Goal: Information Seeking & Learning: Check status

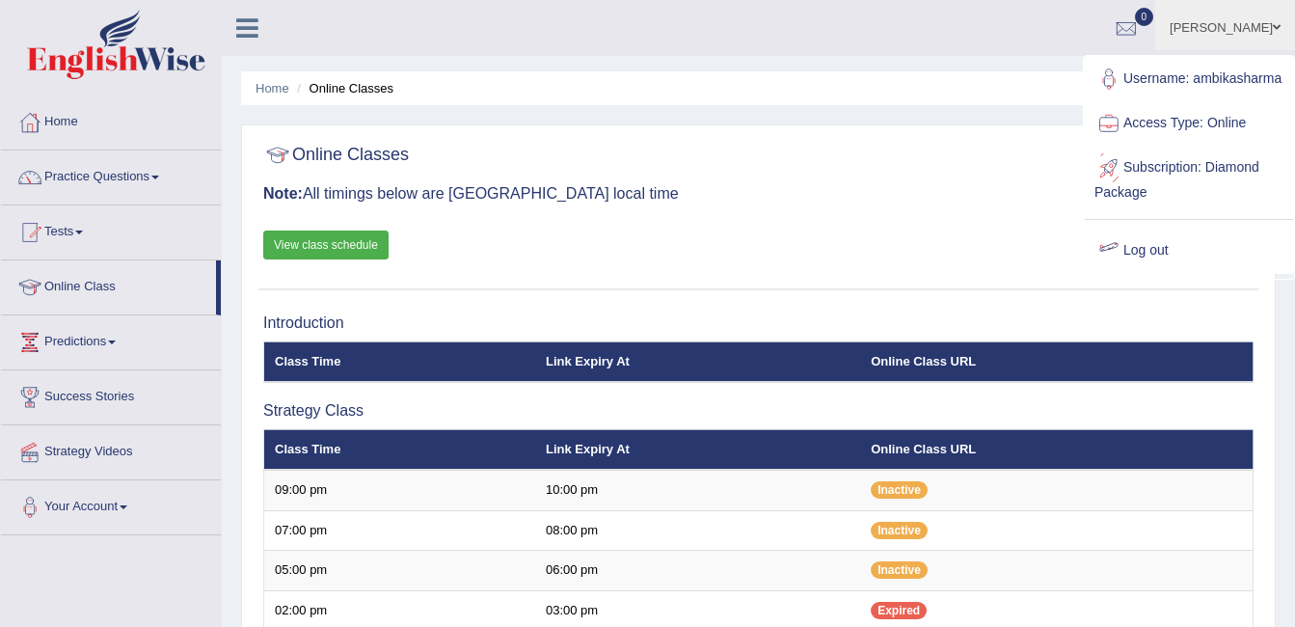
click at [1113, 265] on div at bounding box center [1109, 250] width 29 height 29
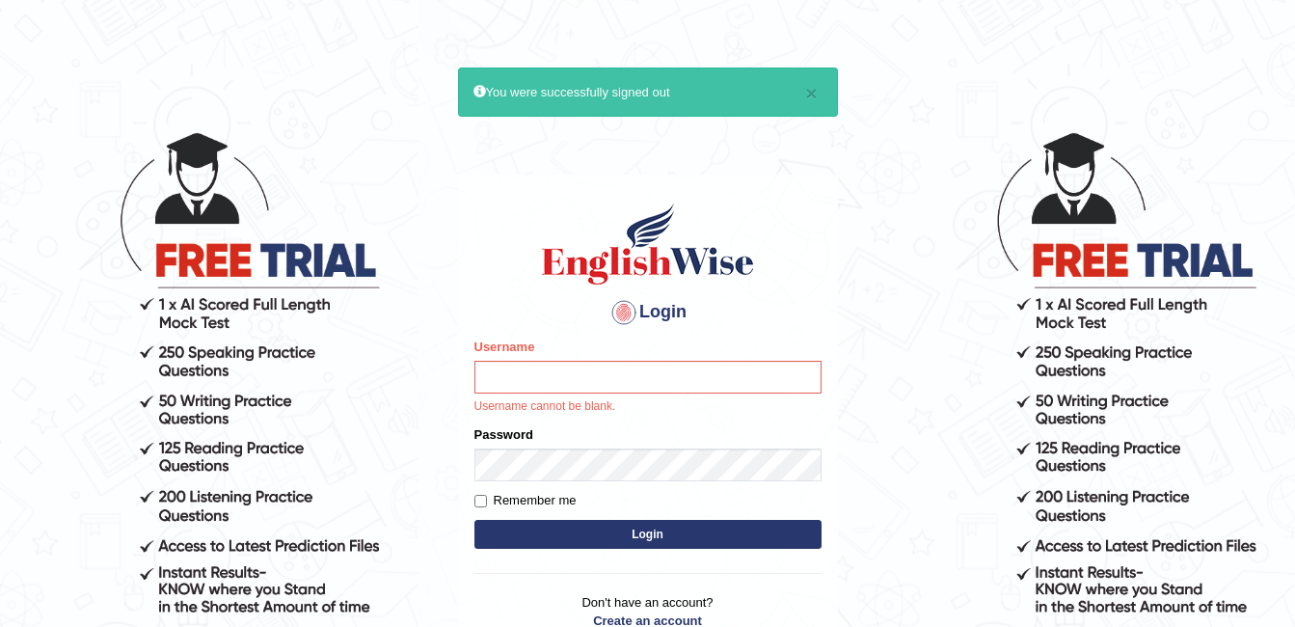
click at [586, 380] on input "Username" at bounding box center [648, 377] width 347 height 33
type input "Kiran1228"
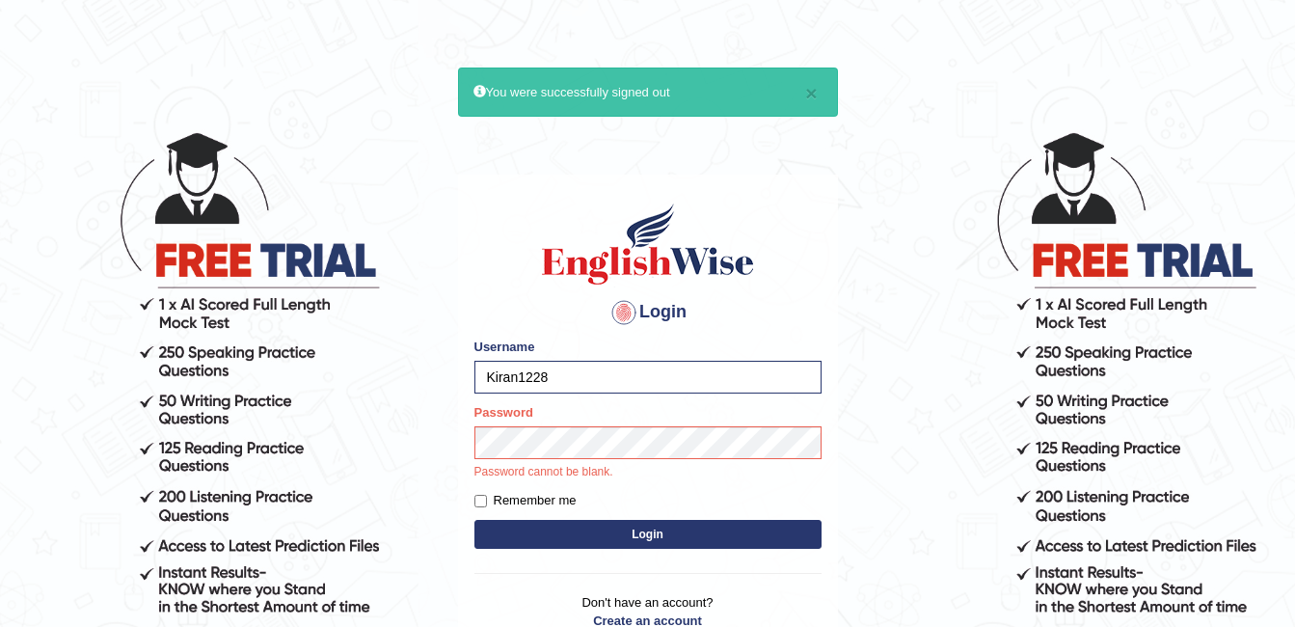
click at [616, 535] on div "Login Please fix the following errors: Username Kiran1228 Password Password can…" at bounding box center [648, 427] width 380 height 504
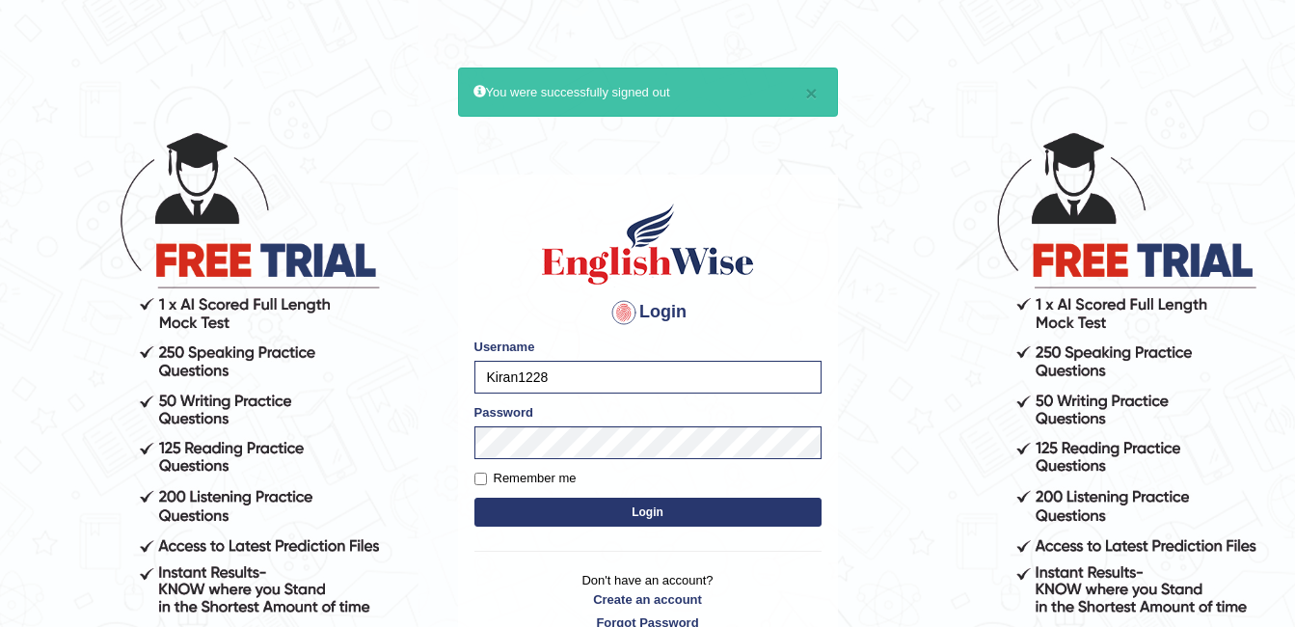
click at [637, 516] on button "Login" at bounding box center [648, 512] width 347 height 29
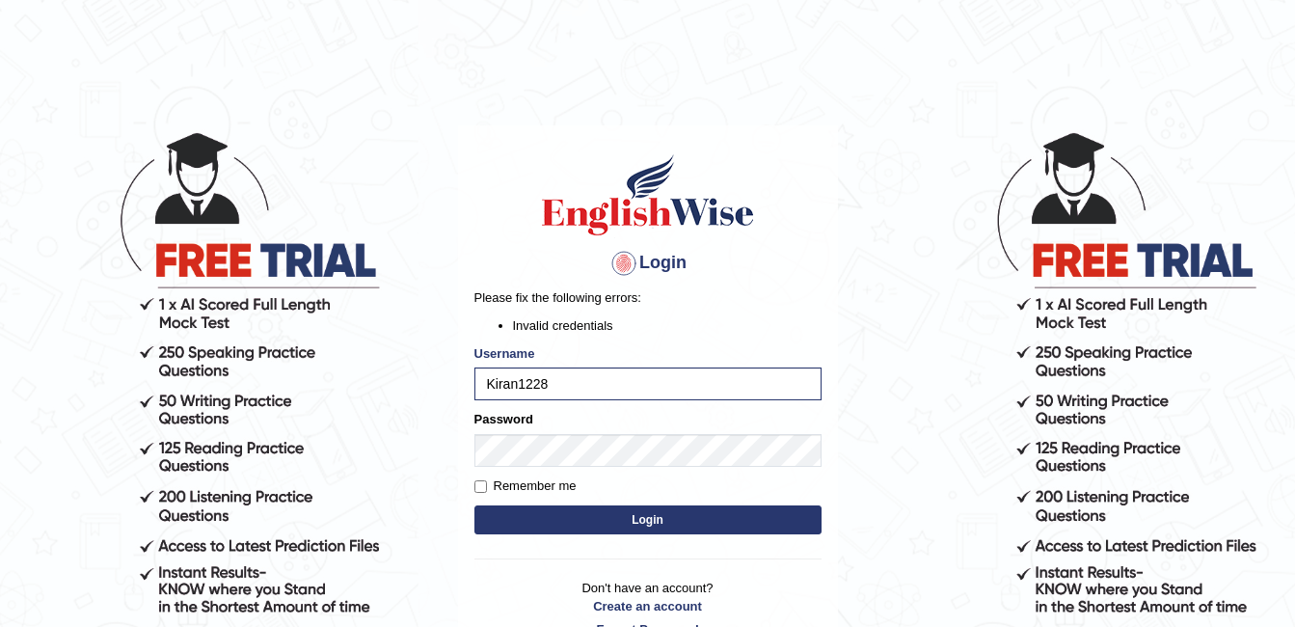
drag, startPoint x: 372, startPoint y: 394, endPoint x: 406, endPoint y: 402, distance: 34.6
click at [372, 394] on body "Login Please fix the following errors: Invalid credentials Username Kiran1228 P…" at bounding box center [647, 378] width 1295 height 627
click at [587, 511] on button "Login" at bounding box center [648, 519] width 347 height 29
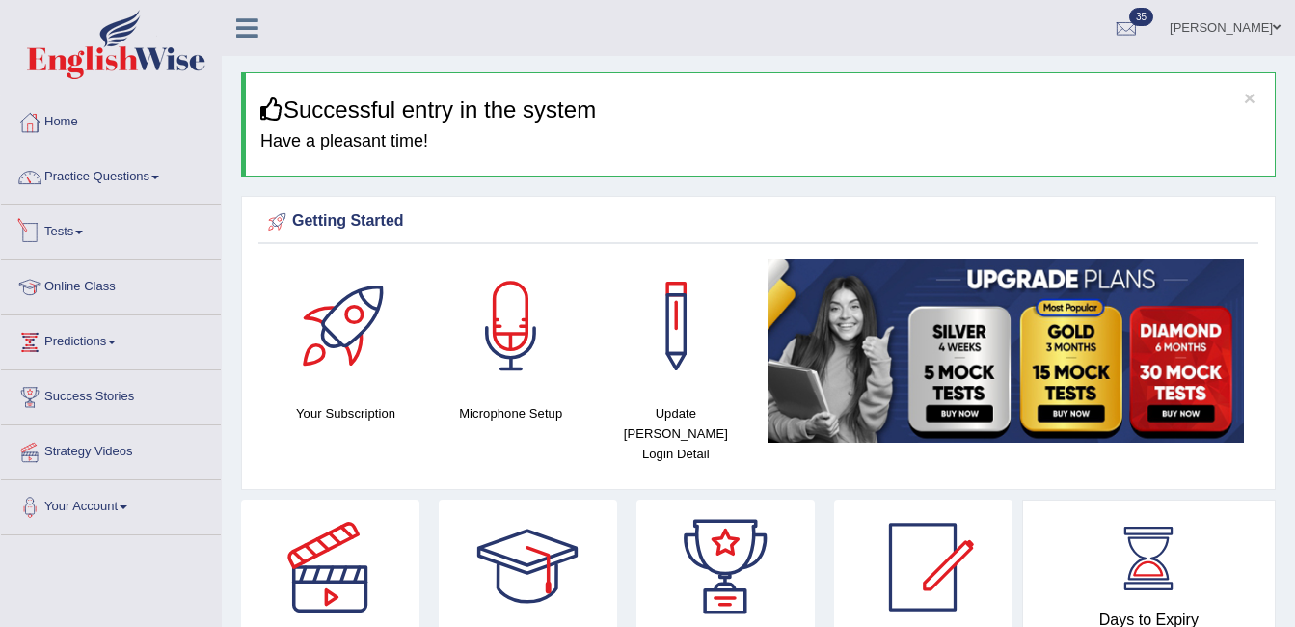
click at [62, 240] on link "Tests" at bounding box center [111, 229] width 220 height 48
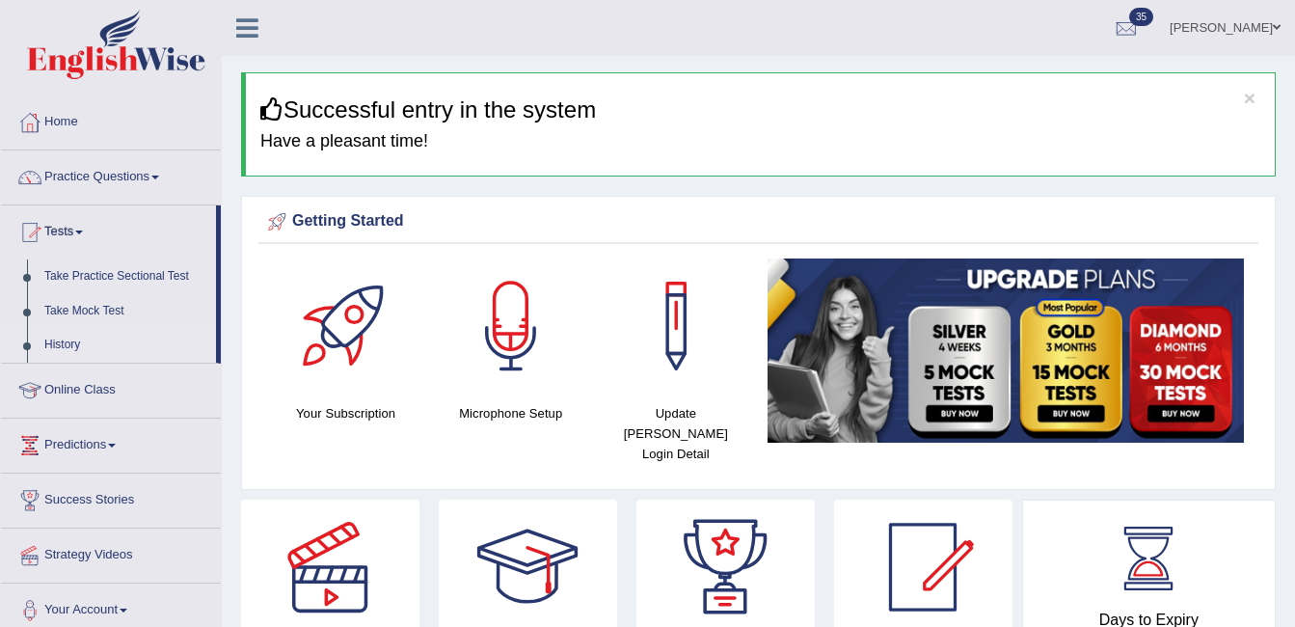
click at [68, 348] on link "History" at bounding box center [126, 345] width 180 height 35
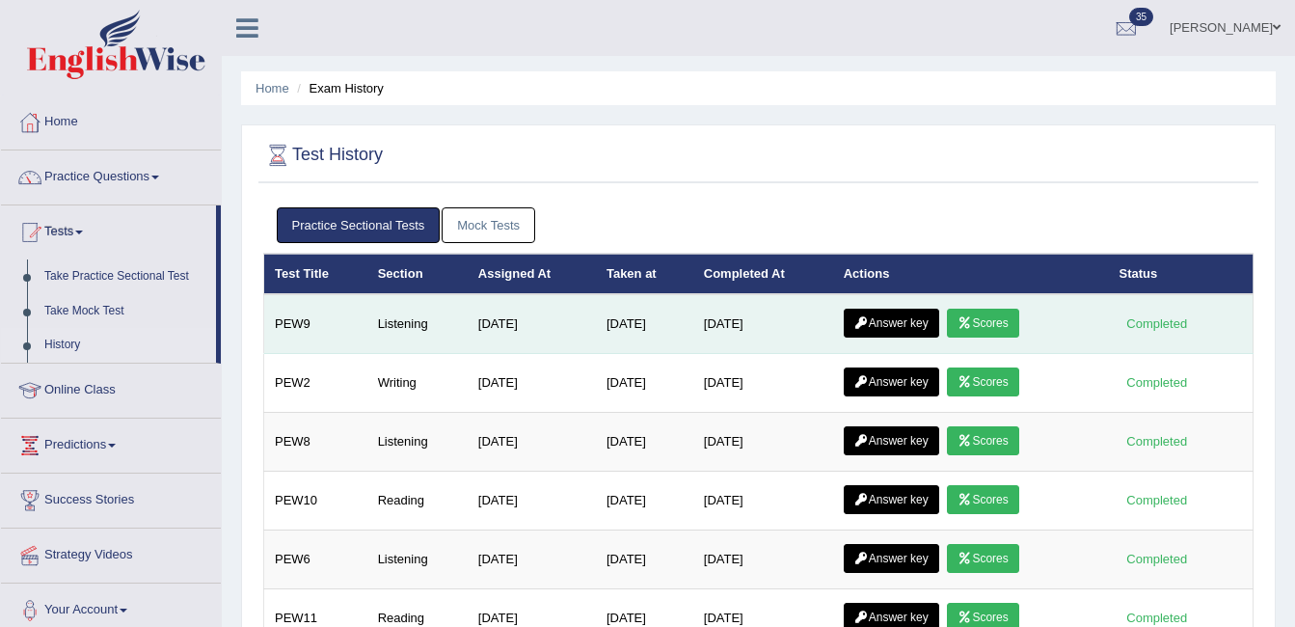
click at [906, 318] on link "Answer key" at bounding box center [891, 323] width 95 height 29
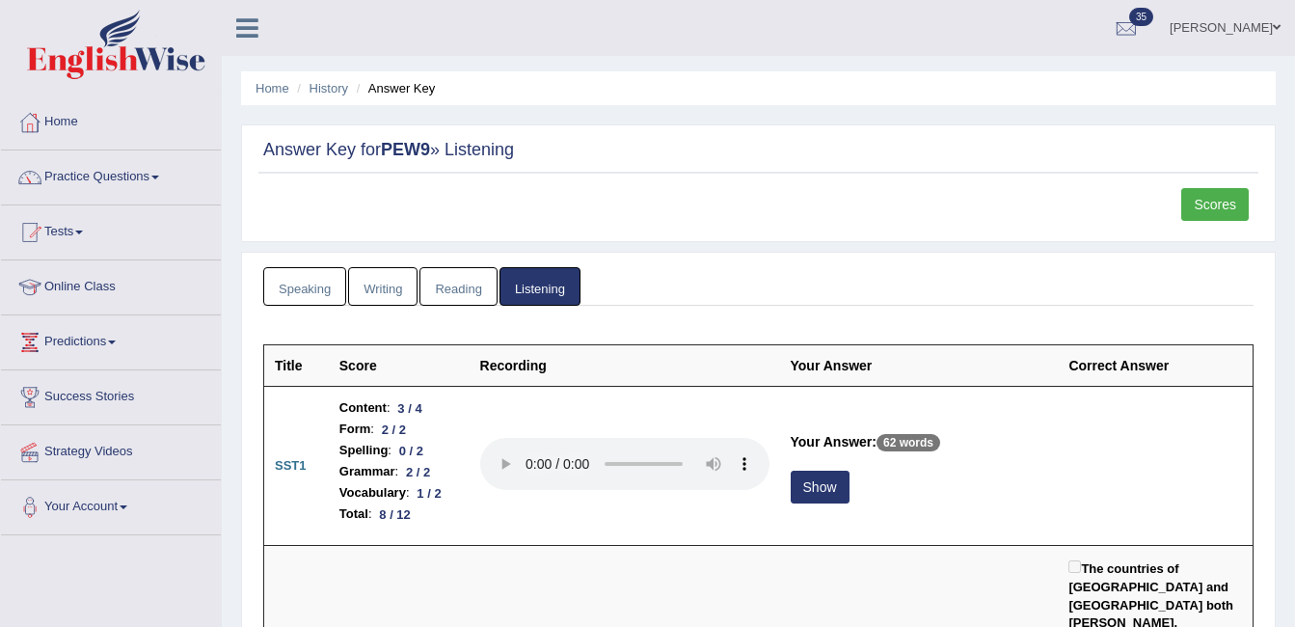
drag, startPoint x: 327, startPoint y: 89, endPoint x: 465, endPoint y: 167, distance: 158.5
click at [327, 89] on link "History" at bounding box center [329, 88] width 39 height 14
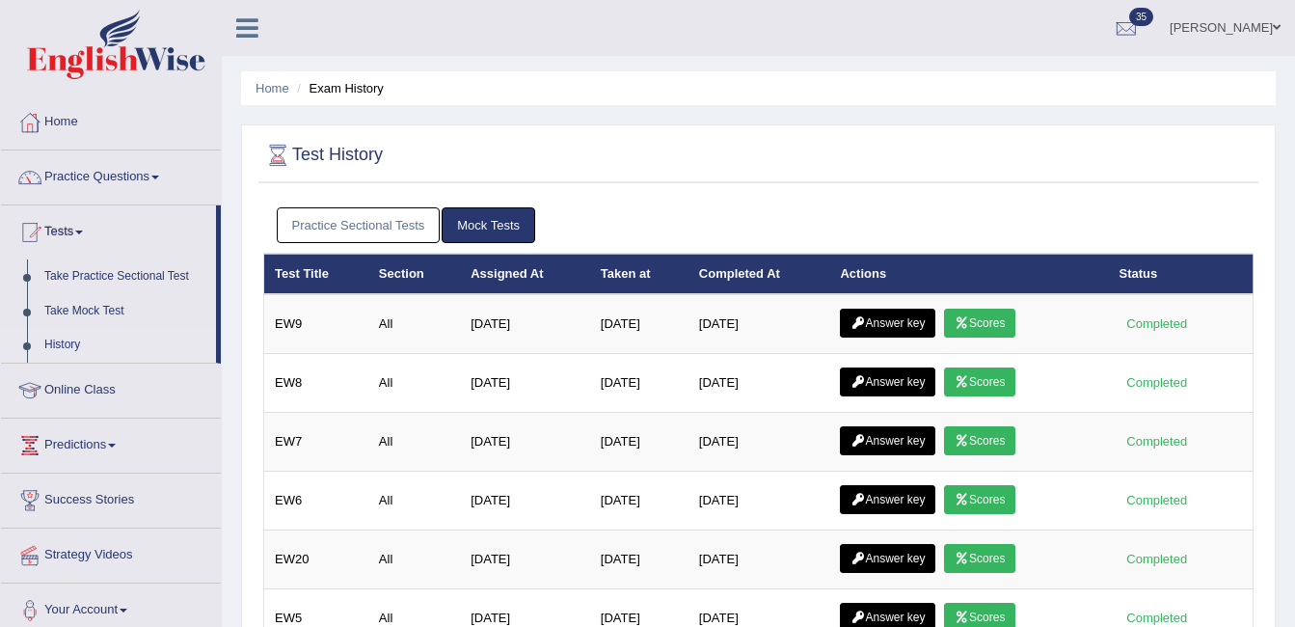
click at [404, 224] on link "Practice Sectional Tests" at bounding box center [359, 225] width 164 height 36
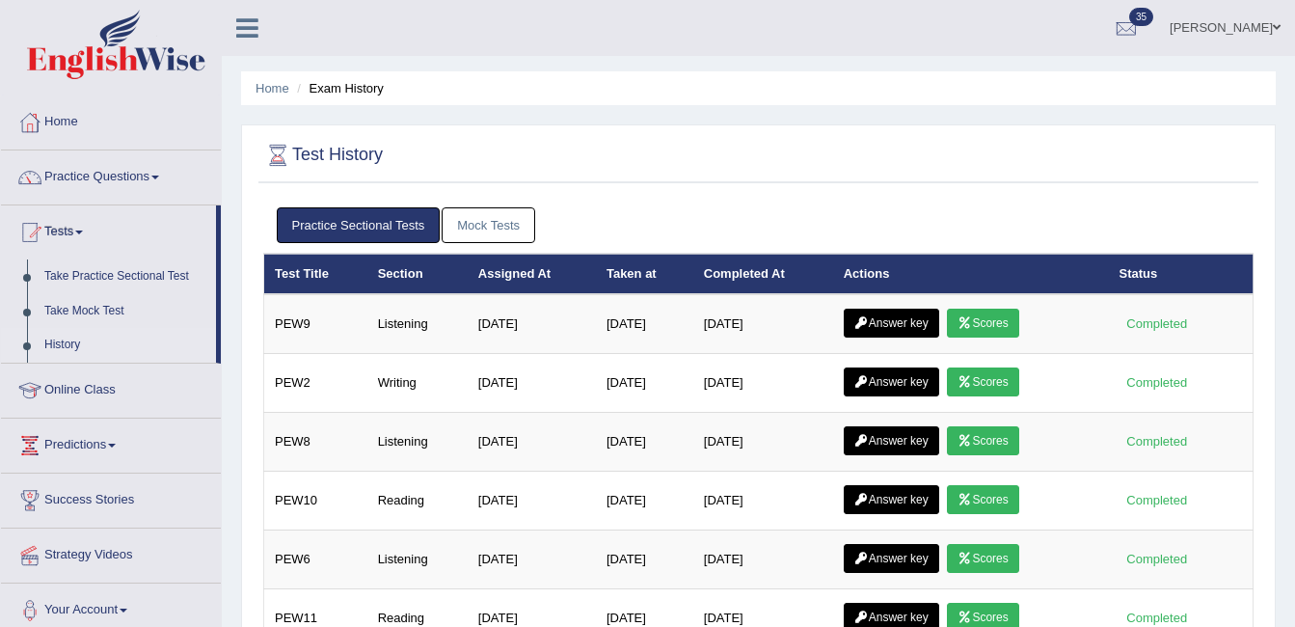
click at [502, 228] on link "Mock Tests" at bounding box center [489, 225] width 94 height 36
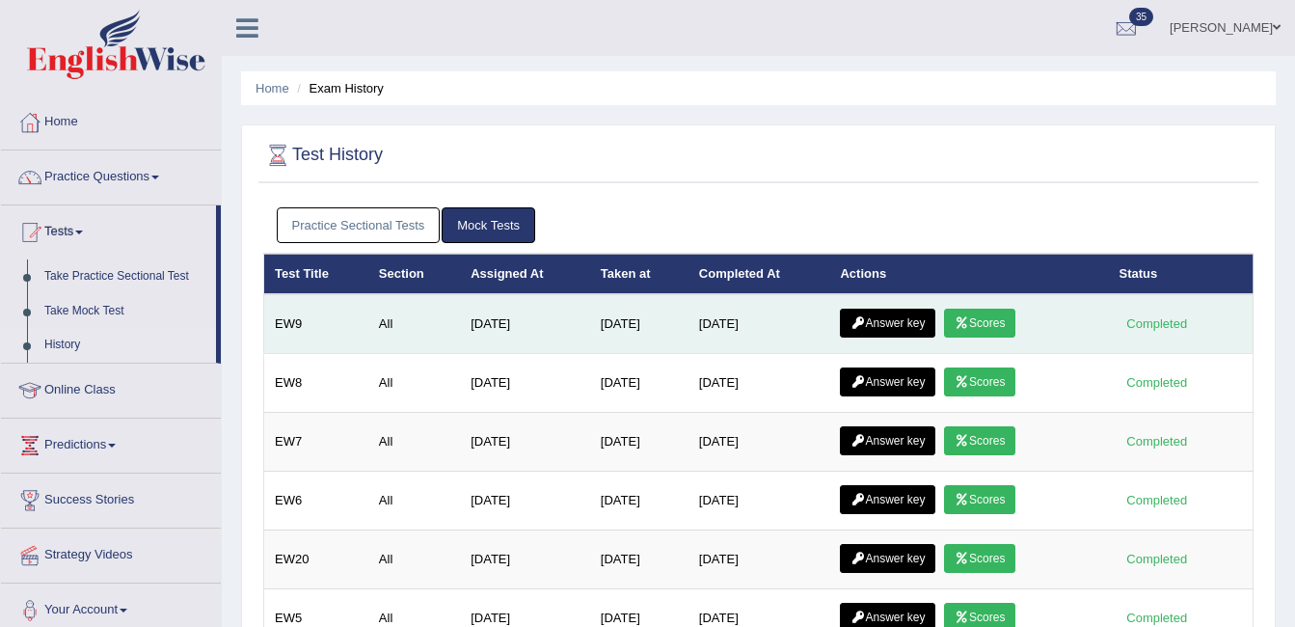
click at [986, 323] on link "Scores" at bounding box center [979, 323] width 71 height 29
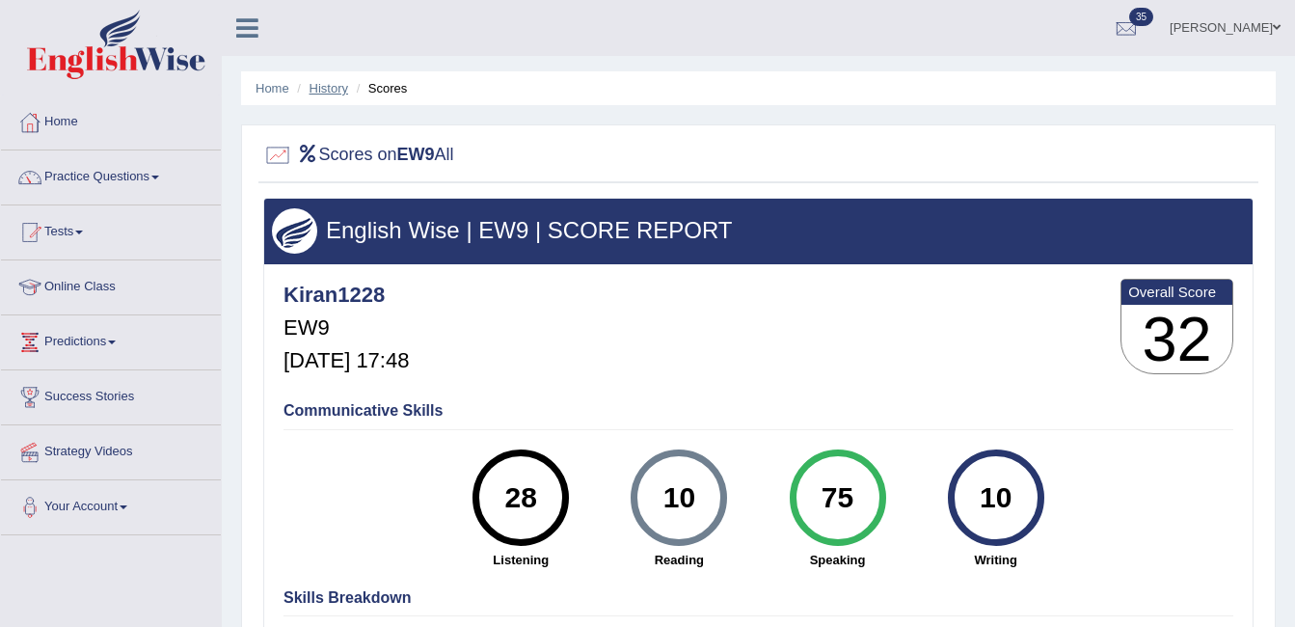
click at [340, 89] on link "History" at bounding box center [329, 88] width 39 height 14
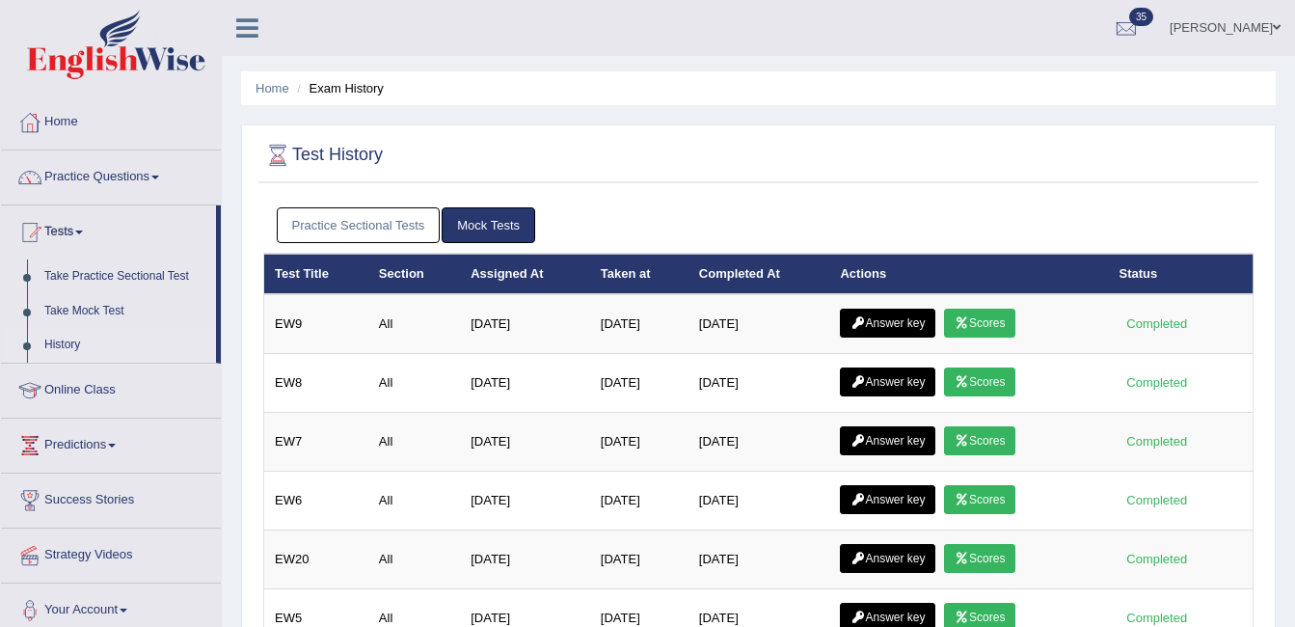
click at [881, 319] on link "Answer key" at bounding box center [887, 323] width 95 height 29
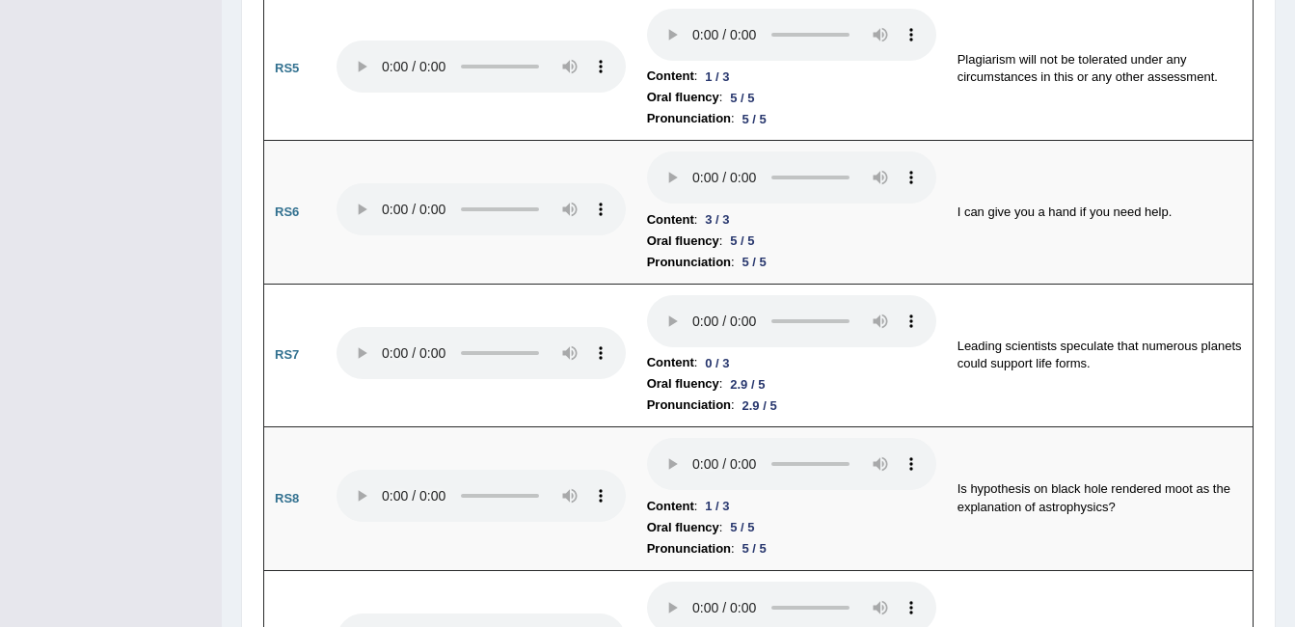
scroll to position [1925, 0]
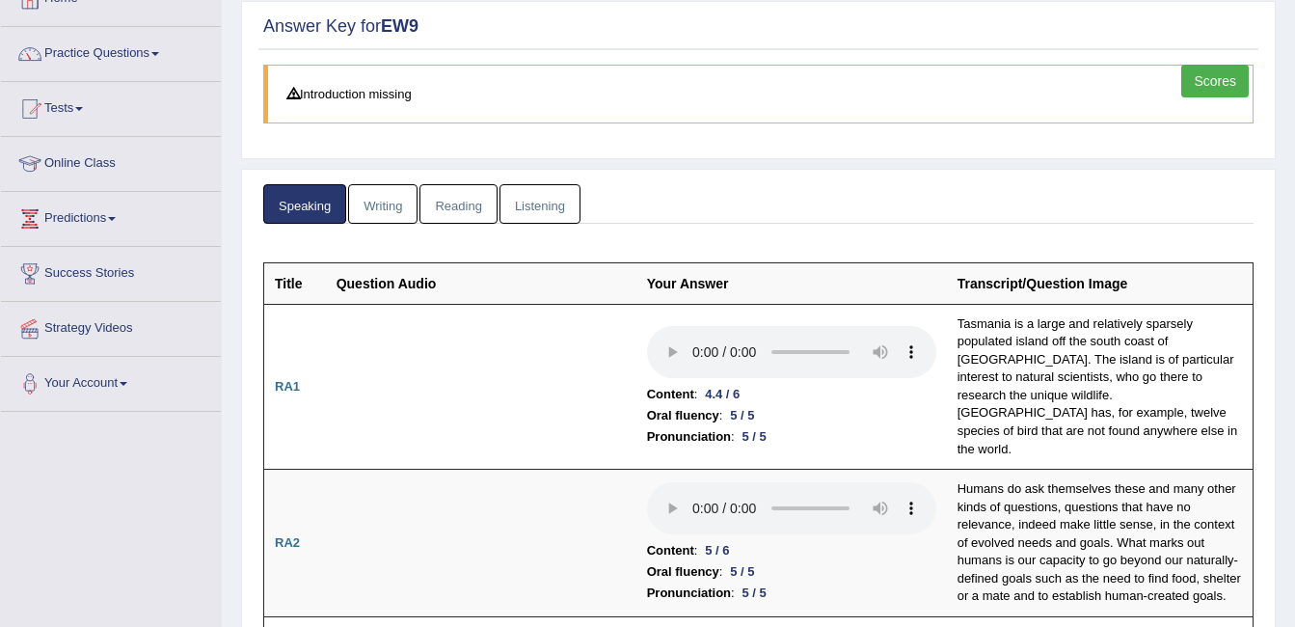
scroll to position [0, 0]
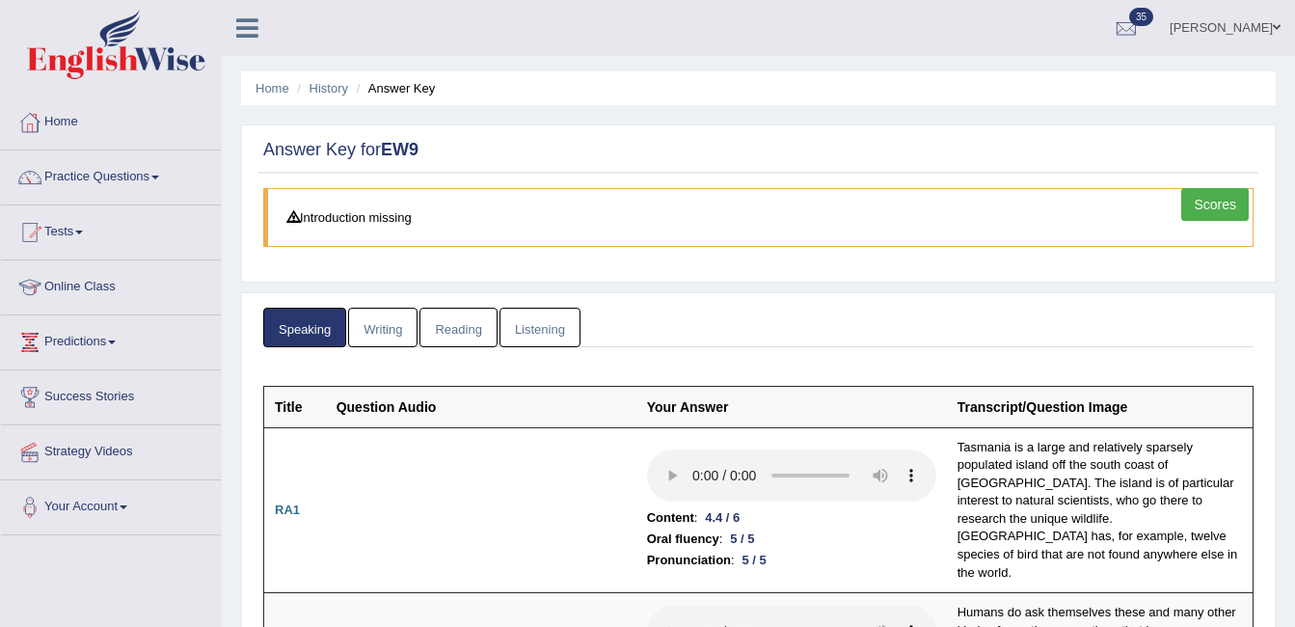
click at [1218, 24] on link "Kiran Kaur" at bounding box center [1225, 25] width 140 height 50
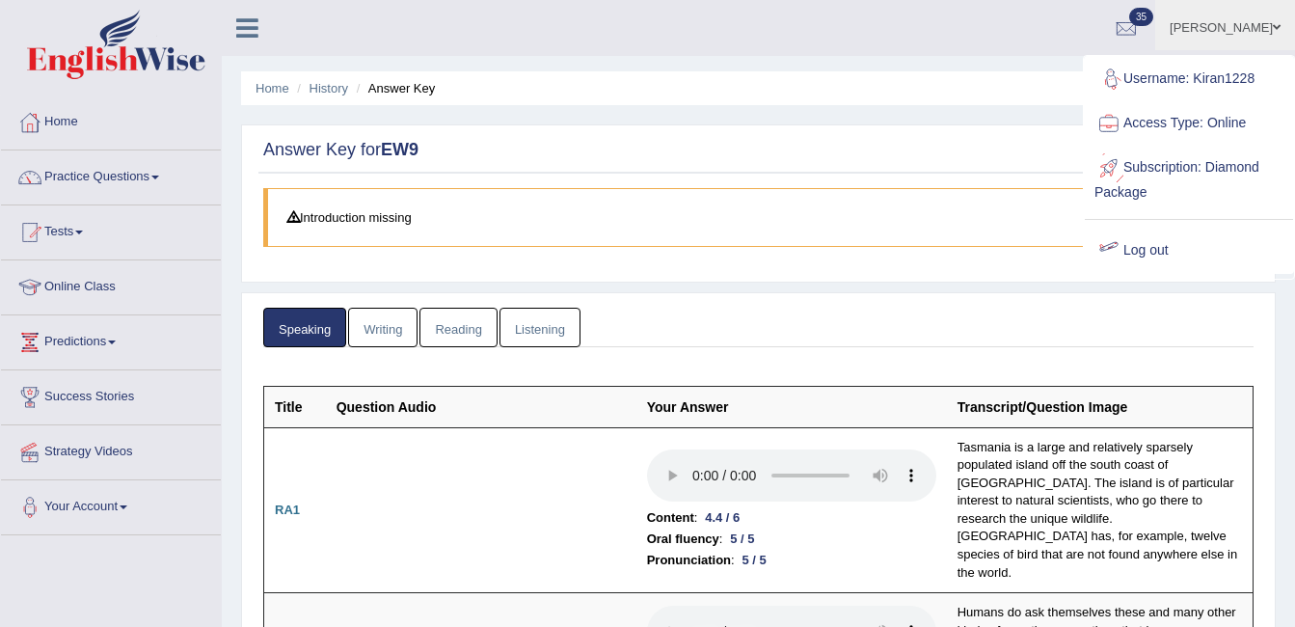
click at [1126, 248] on link "Log out" at bounding box center [1189, 251] width 208 height 44
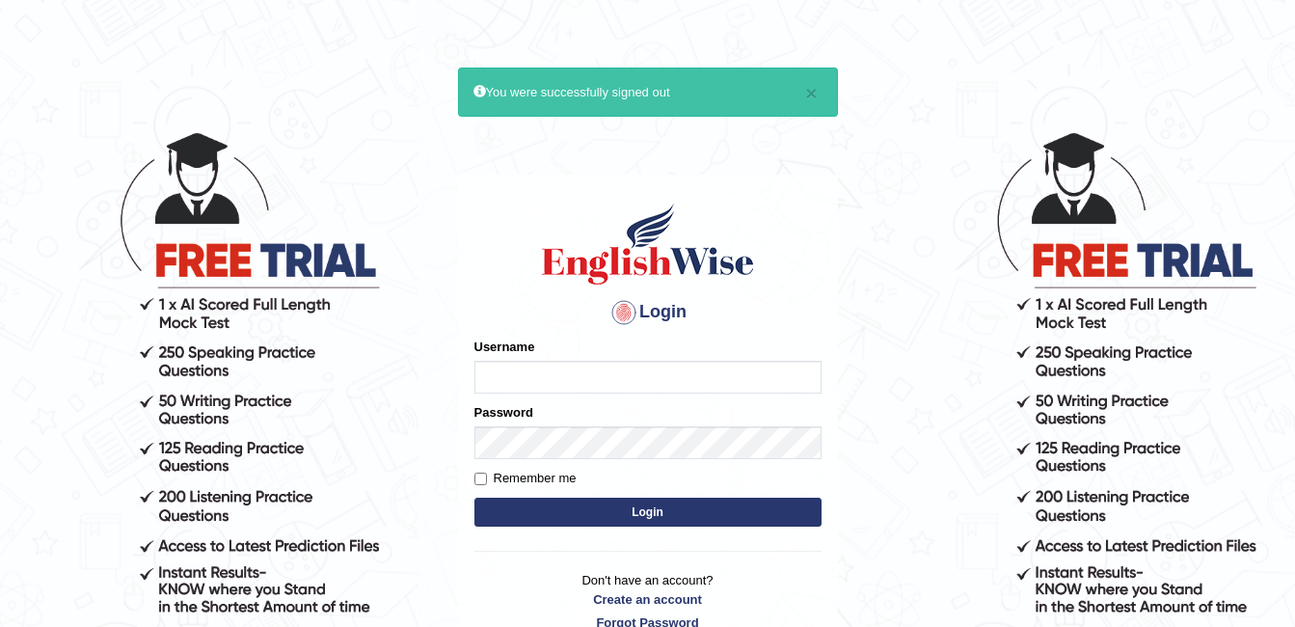
type input "ambikasharma"
click at [482, 478] on input "Remember me" at bounding box center [481, 479] width 13 height 13
checkbox input "true"
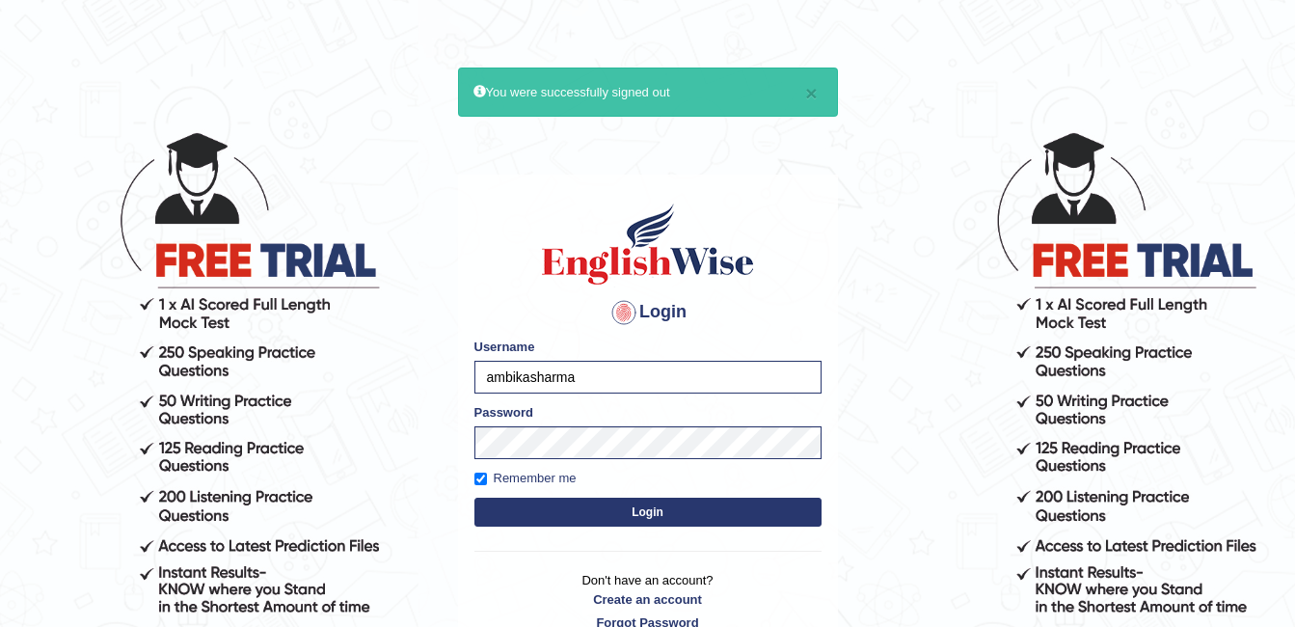
click at [551, 513] on button "Login" at bounding box center [648, 512] width 347 height 29
